Goal: Complete application form: Complete application form

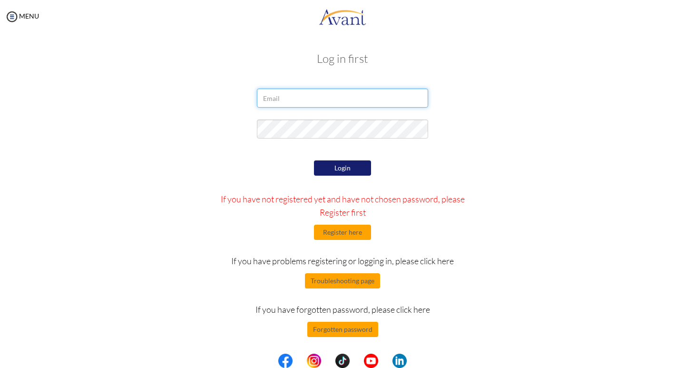
click at [293, 101] on input "email" at bounding box center [342, 98] width 171 height 19
click at [310, 104] on input "murwamurwa" at bounding box center [342, 98] width 171 height 19
type input "[EMAIL_ADDRESS][DOMAIN_NAME]"
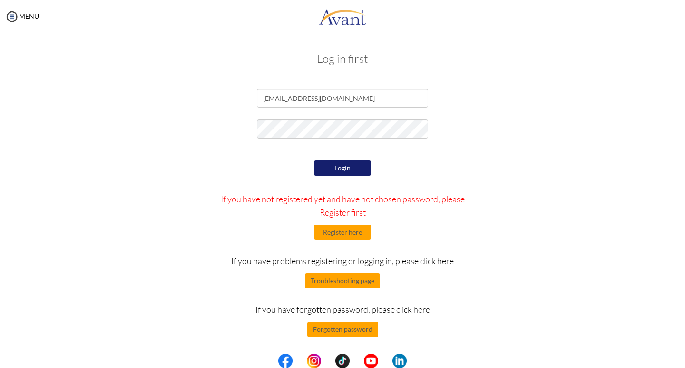
click at [348, 168] on button "Login" at bounding box center [342, 167] width 57 height 15
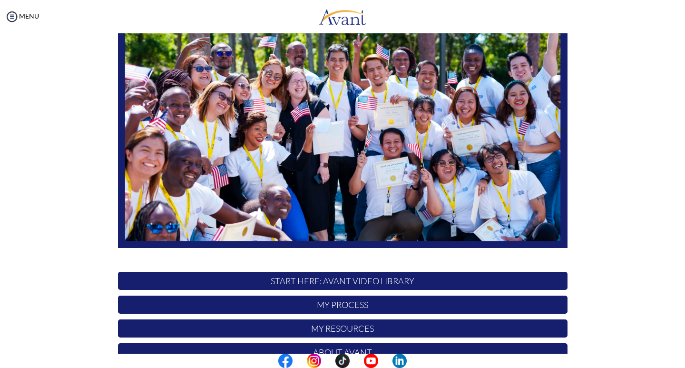
scroll to position [161, 0]
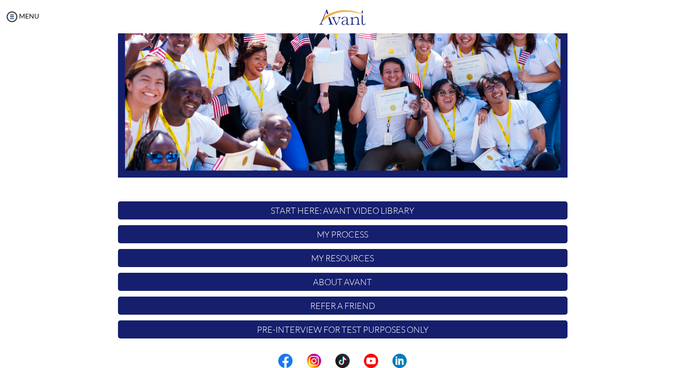
click at [370, 231] on p "My Process" at bounding box center [343, 234] width 450 height 18
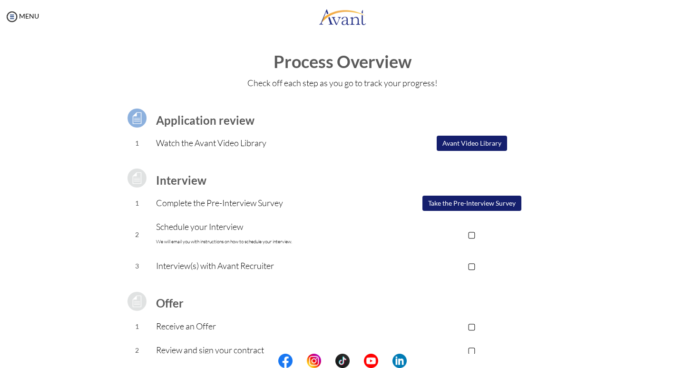
click at [468, 205] on button "Take the Pre-Interview Survey" at bounding box center [472, 203] width 99 height 15
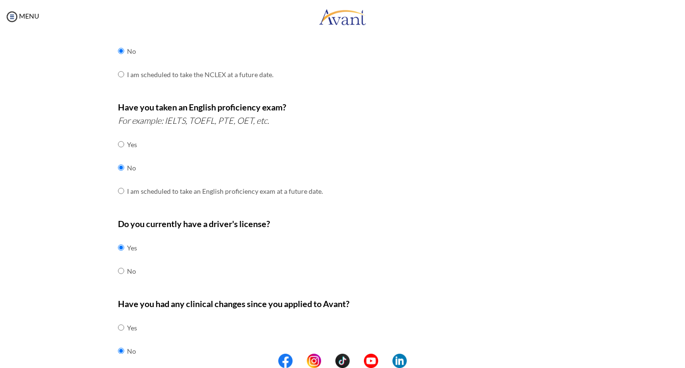
scroll to position [241, 0]
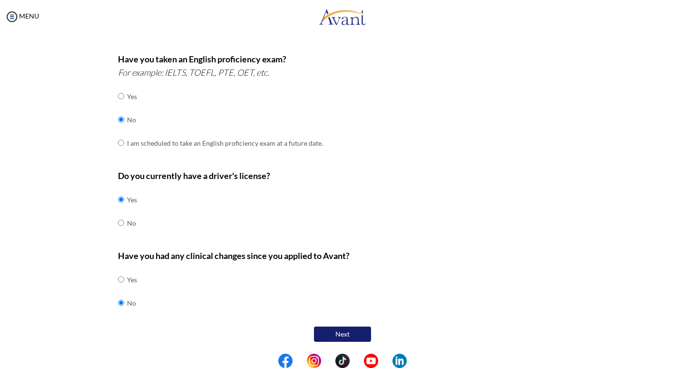
click at [324, 335] on button "Next" at bounding box center [342, 333] width 57 height 15
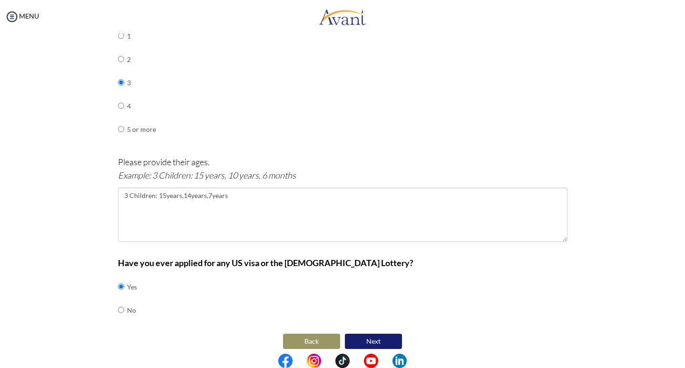
scroll to position [478, 0]
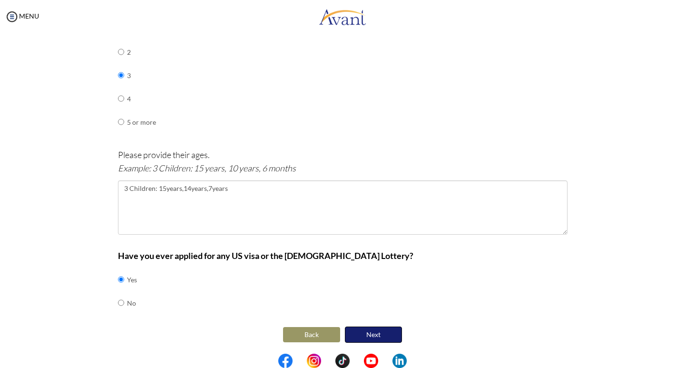
click at [371, 334] on button "Next" at bounding box center [373, 334] width 57 height 16
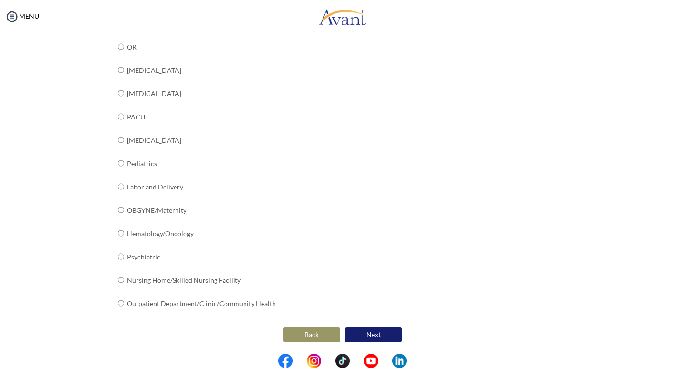
scroll to position [323, 0]
click at [373, 333] on button "Next" at bounding box center [373, 333] width 57 height 15
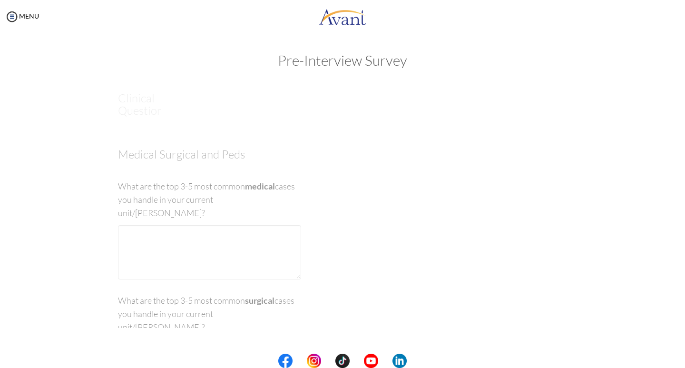
scroll to position [0, 0]
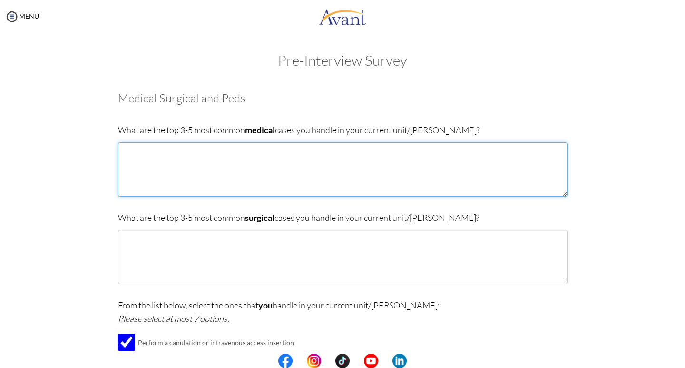
click at [147, 153] on textarea at bounding box center [343, 169] width 450 height 54
type textarea "m"
click at [133, 153] on textarea at bounding box center [343, 169] width 450 height 54
type textarea "M"
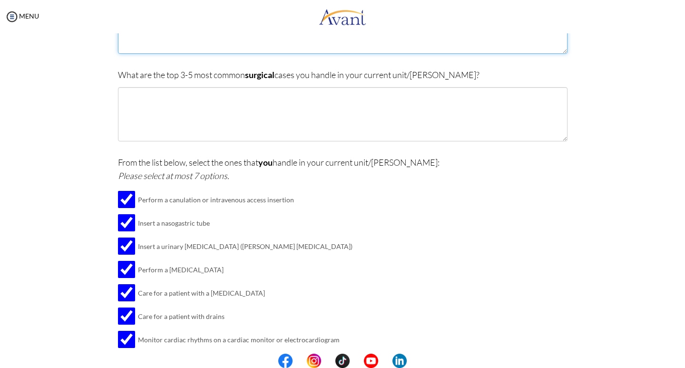
scroll to position [196, 0]
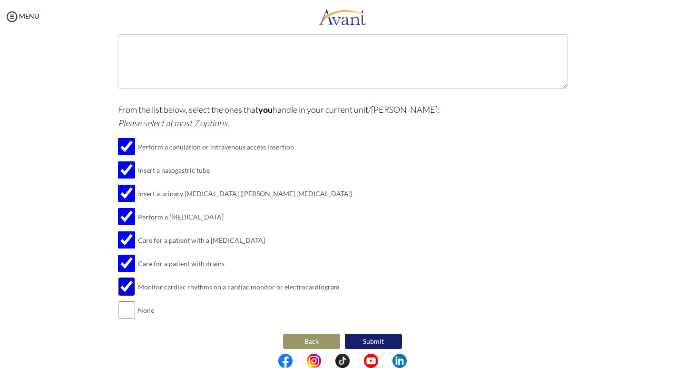
click at [123, 286] on input "checkbox" at bounding box center [126, 286] width 17 height 19
checkbox input "false"
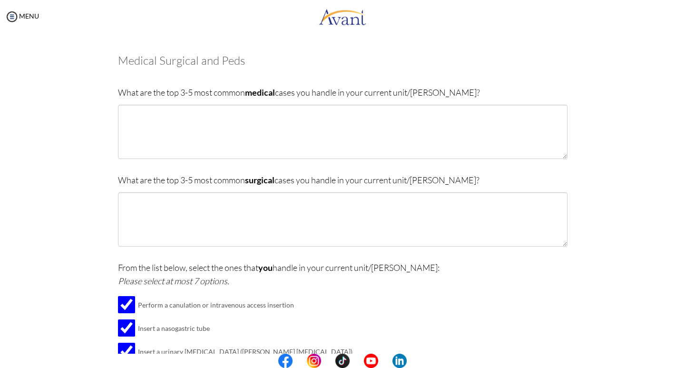
scroll to position [36, 0]
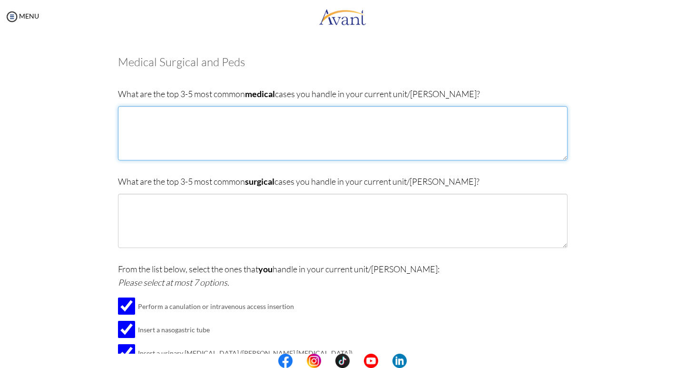
drag, startPoint x: 189, startPoint y: 123, endPoint x: 182, endPoint y: 129, distance: 9.8
click at [188, 126] on textarea at bounding box center [343, 133] width 450 height 54
type textarea "m"
click at [179, 118] on textarea "[MEDICAL_DATA], [MEDICAL_DATA]," at bounding box center [343, 133] width 450 height 54
click at [264, 118] on textarea "[MEDICAL_DATA], [MEDICAL_DATA], [MEDICAL_DATA], [MEDICAL_DATA]," at bounding box center [343, 133] width 450 height 54
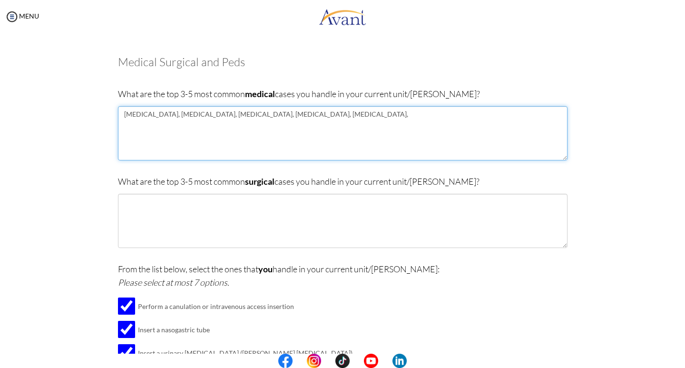
click at [315, 118] on textarea "[MEDICAL_DATA], [MEDICAL_DATA], [MEDICAL_DATA], [MEDICAL_DATA], [MEDICAL_DATA]," at bounding box center [343, 133] width 450 height 54
click at [305, 117] on textarea "[MEDICAL_DATA], [MEDICAL_DATA], [MEDICAL_DATA], [MEDICAL_DATA], [MEDICAL_DATA]," at bounding box center [343, 133] width 450 height 54
click at [330, 117] on textarea "[MEDICAL_DATA], [MEDICAL_DATA], [MEDICAL_DATA], [MEDICAL_DATA], [MEDICAL_DATA],…" at bounding box center [343, 133] width 450 height 54
click at [334, 116] on textarea "[MEDICAL_DATA], [MEDICAL_DATA], [MEDICAL_DATA], [MEDICAL_DATA], [MEDICAL_DATA],…" at bounding box center [343, 133] width 450 height 54
drag, startPoint x: 316, startPoint y: 118, endPoint x: 484, endPoint y: 116, distance: 168.9
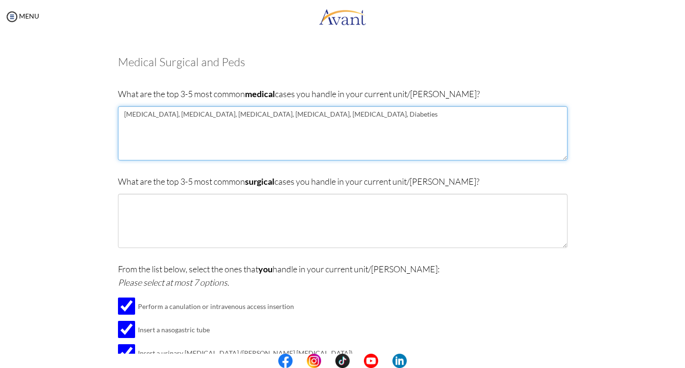
click at [484, 116] on textarea "[MEDICAL_DATA], [MEDICAL_DATA], [MEDICAL_DATA], [MEDICAL_DATA], [MEDICAL_DATA],…" at bounding box center [343, 133] width 450 height 54
click at [342, 115] on textarea "[MEDICAL_DATA], [MEDICAL_DATA], [MEDICAL_DATA], [MEDICAL_DATA], [MEDICAL_DATA],…" at bounding box center [343, 133] width 450 height 54
click at [355, 116] on textarea "[MEDICAL_DATA], [MEDICAL_DATA], [MEDICAL_DATA], [MEDICAL_DATA], [MEDICAL_DATA],…" at bounding box center [343, 133] width 450 height 54
type textarea "[MEDICAL_DATA], [MEDICAL_DATA], [MEDICAL_DATA], [MEDICAL_DATA], [MEDICAL_DATA],…"
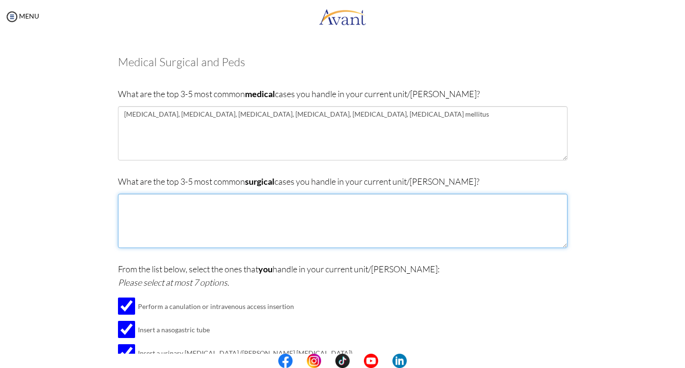
click at [169, 213] on textarea at bounding box center [343, 221] width 450 height 54
type textarea "h"
click at [178, 206] on textarea "[MEDICAL_DATA]," at bounding box center [343, 221] width 450 height 54
click at [206, 204] on textarea "[MEDICAL_DATA], [MEDICAL_DATA]," at bounding box center [343, 221] width 450 height 54
click at [314, 209] on textarea "[MEDICAL_DATA], [MEDICAL_DATA], [MEDICAL_DATA] care, [MEDICAL_DATA]," at bounding box center [343, 221] width 450 height 54
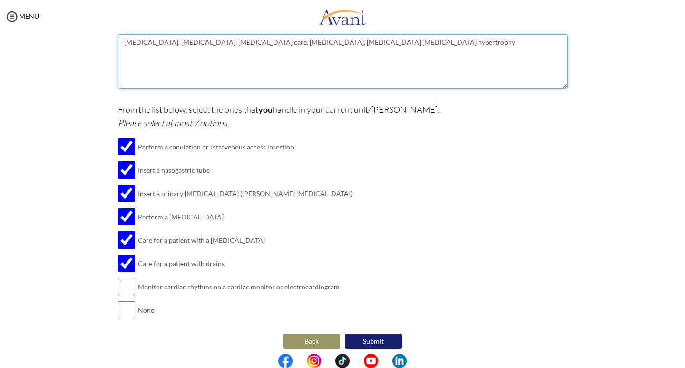
scroll to position [203, 0]
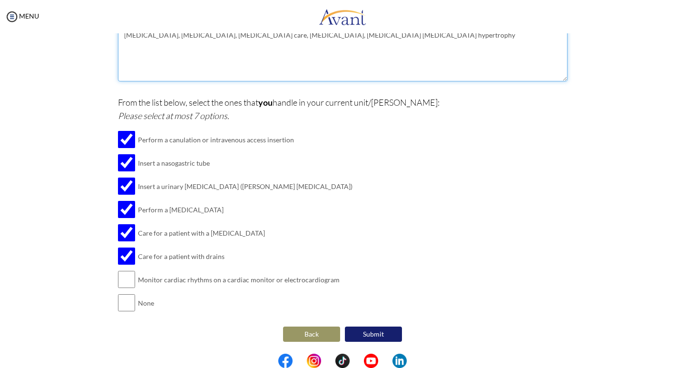
type textarea "[MEDICAL_DATA], [MEDICAL_DATA], [MEDICAL_DATA] care, [MEDICAL_DATA], [MEDICAL_D…"
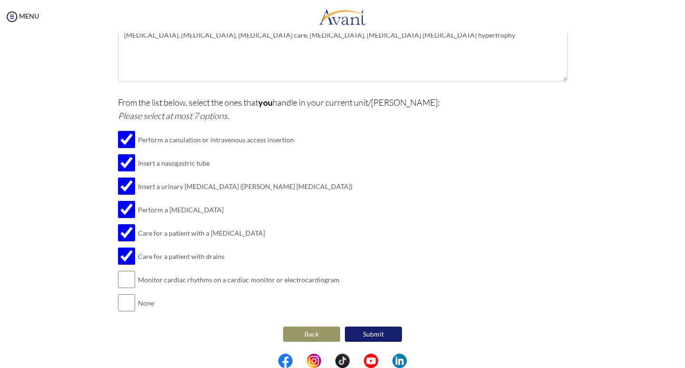
click at [381, 333] on button "Submit" at bounding box center [373, 333] width 57 height 15
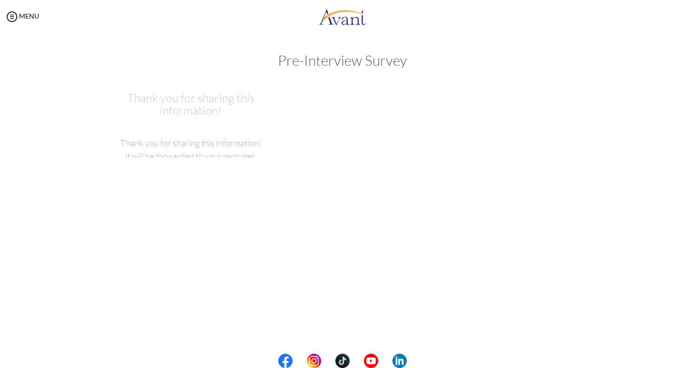
scroll to position [0, 0]
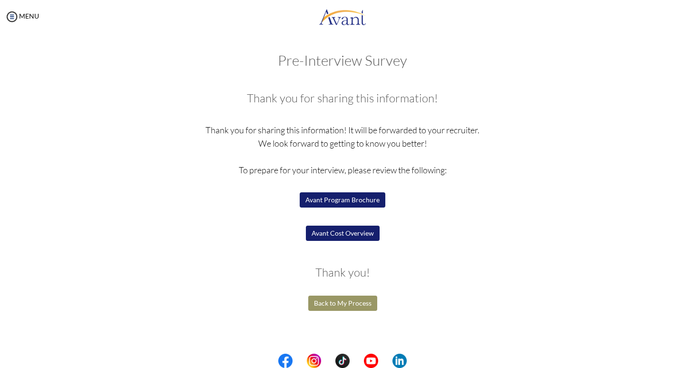
click at [336, 198] on button "Avant Program Brochure" at bounding box center [343, 199] width 86 height 15
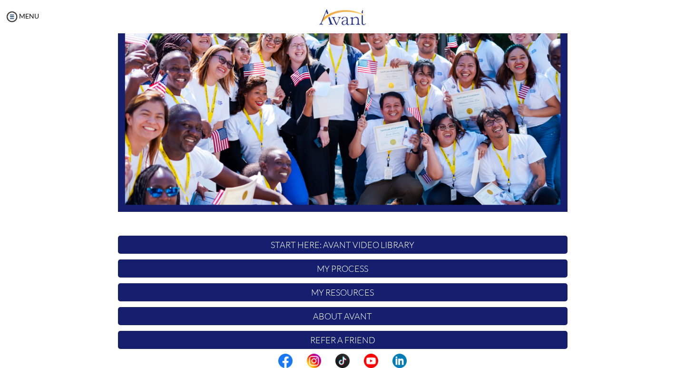
scroll to position [161, 0]
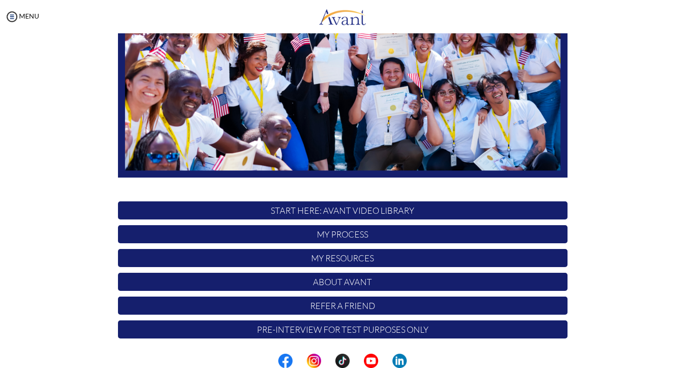
click at [382, 235] on p "My Process" at bounding box center [343, 234] width 450 height 18
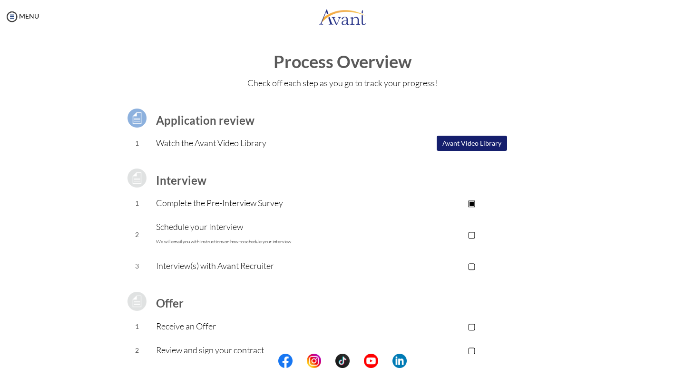
click at [455, 204] on p "▣" at bounding box center [471, 202] width 191 height 13
click at [240, 206] on p "Complete the Pre-Interview Survey" at bounding box center [266, 202] width 220 height 13
